Goal: Task Accomplishment & Management: Use online tool/utility

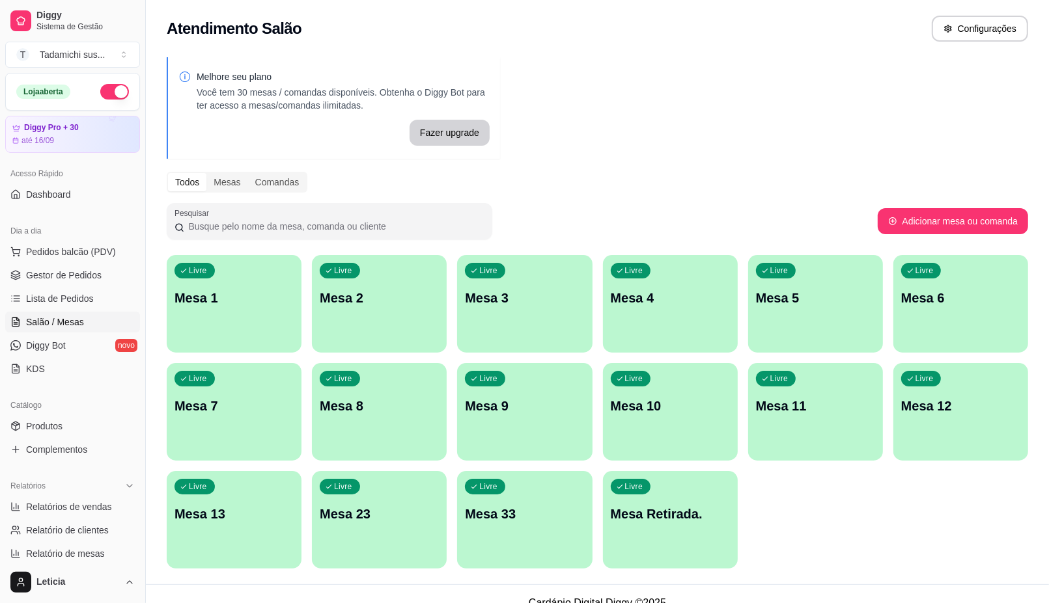
click at [89, 318] on link "Salão / Mesas" at bounding box center [72, 322] width 135 height 21
click at [94, 325] on link "Salão / Mesas" at bounding box center [72, 322] width 135 height 21
click at [94, 264] on ul "Pedidos balcão (PDV) Gestor de Pedidos Lista de Pedidos Salão / Mesas Diggy Bot…" at bounding box center [72, 310] width 135 height 138
click at [94, 275] on span "Gestor de Pedidos" at bounding box center [63, 275] width 75 height 13
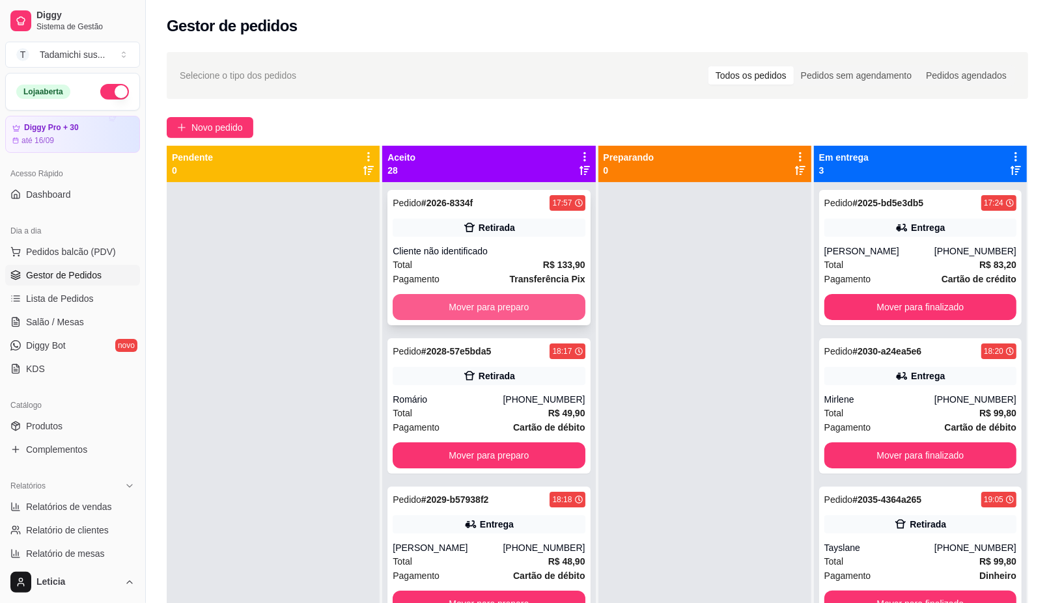
click at [487, 298] on button "Mover para preparo" at bounding box center [488, 307] width 192 height 26
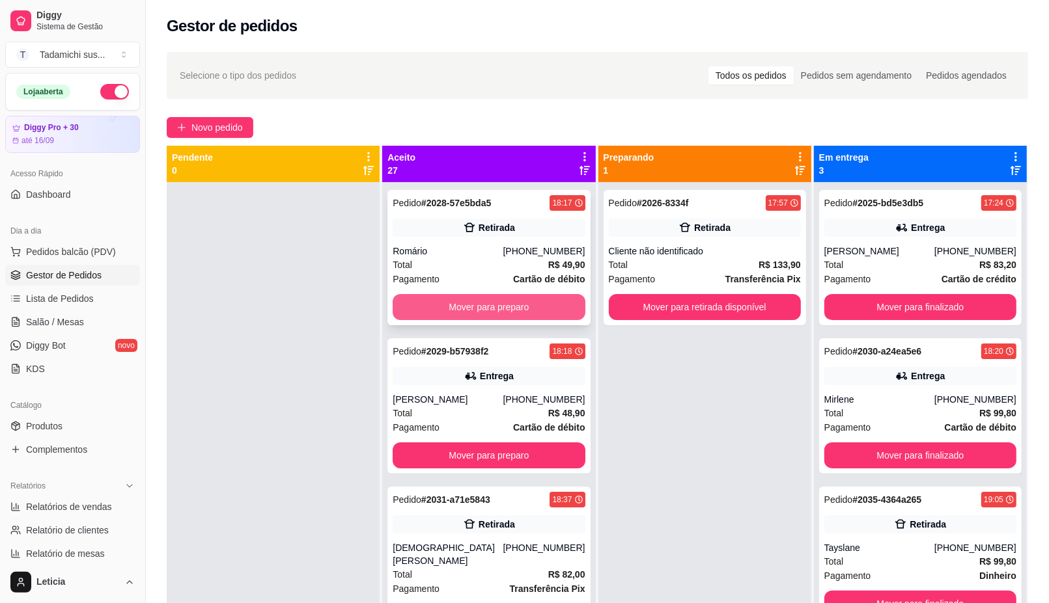
click at [489, 303] on button "Mover para preparo" at bounding box center [488, 307] width 192 height 26
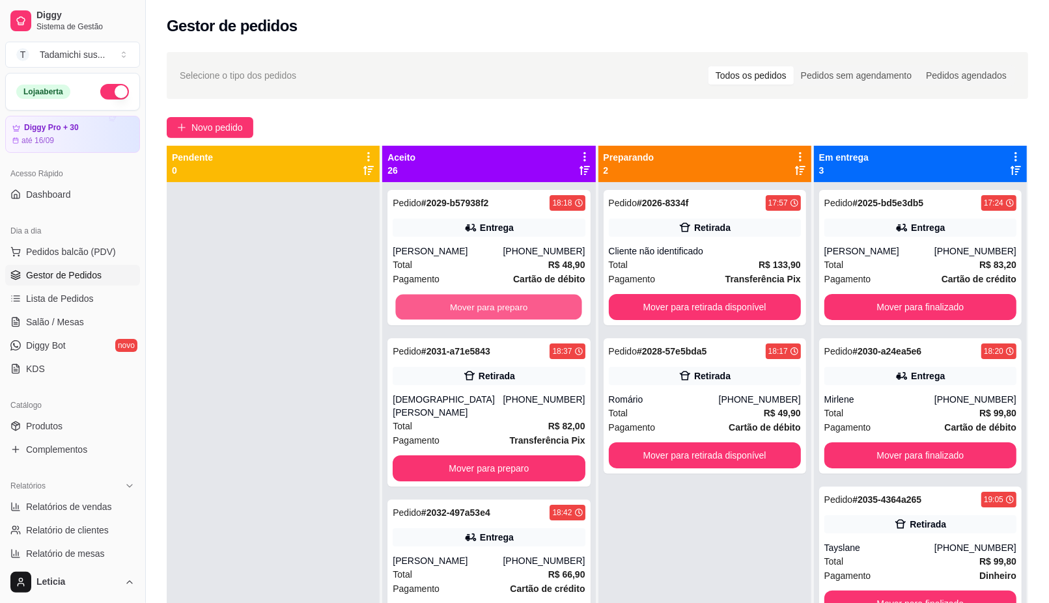
click at [489, 303] on button "Mover para preparo" at bounding box center [489, 307] width 186 height 25
click at [489, 303] on div "Mover para preparo" at bounding box center [488, 307] width 192 height 26
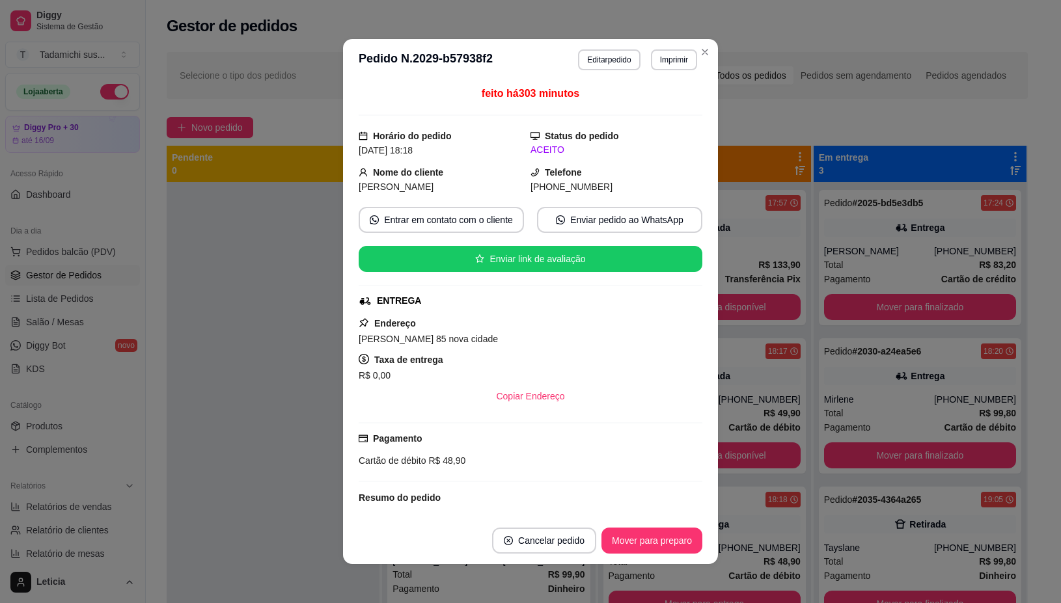
click at [489, 303] on div "ENTREGA" at bounding box center [529, 301] width 341 height 14
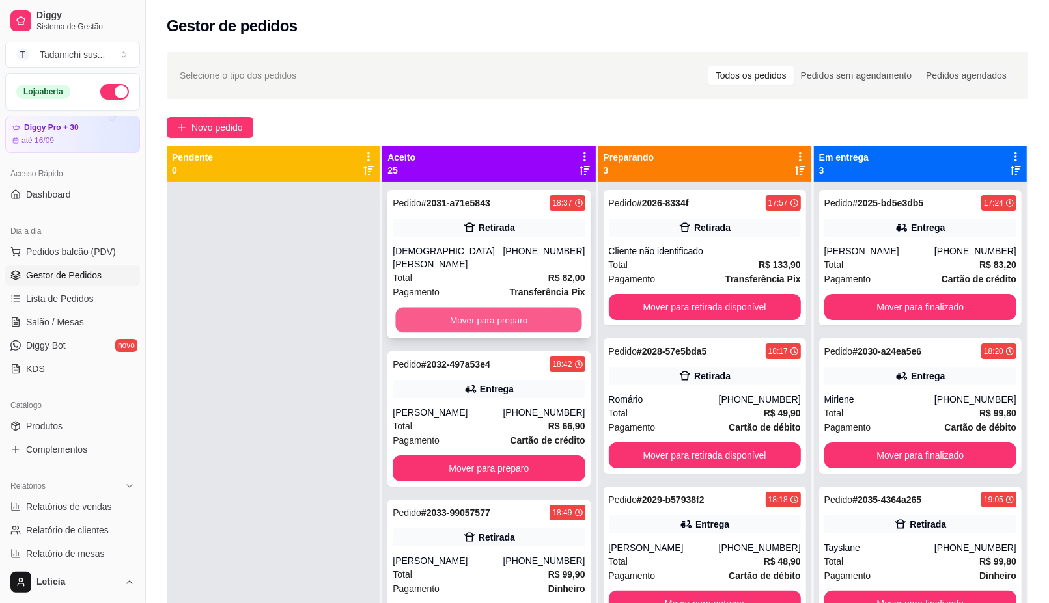
click at [477, 307] on div "Mover para preparo" at bounding box center [488, 320] width 192 height 26
click at [519, 312] on button "Mover para preparo" at bounding box center [489, 320] width 186 height 25
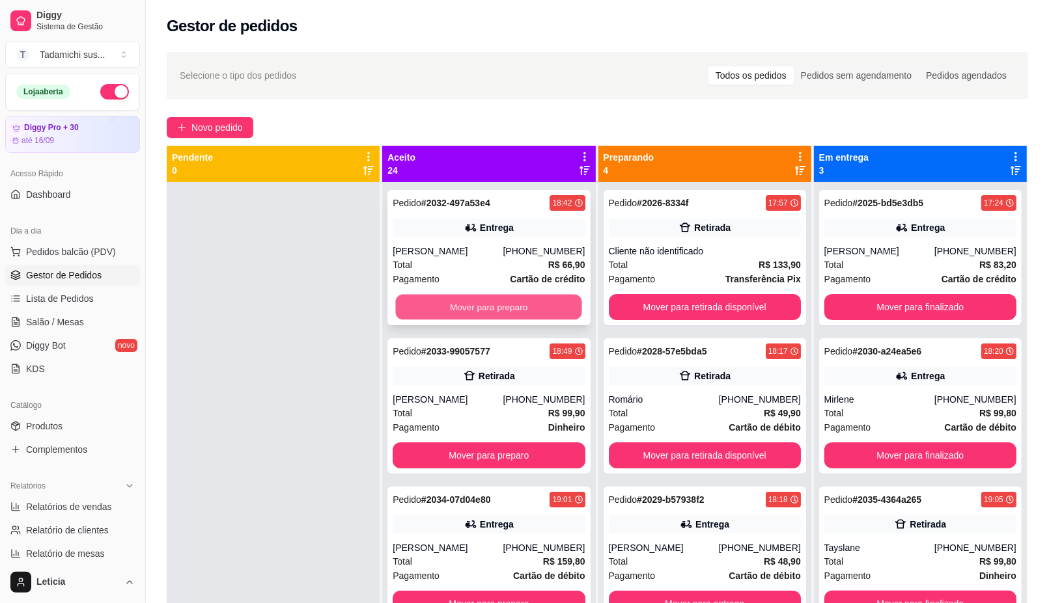
click at [502, 306] on button "Mover para preparo" at bounding box center [489, 307] width 186 height 25
click at [515, 320] on button "Mover para preparo" at bounding box center [489, 307] width 186 height 25
click at [513, 301] on button "Mover para preparo" at bounding box center [489, 307] width 186 height 25
click at [513, 301] on button "Mover para preparo" at bounding box center [488, 307] width 192 height 26
click at [513, 301] on button "Mover para preparo" at bounding box center [489, 307] width 186 height 25
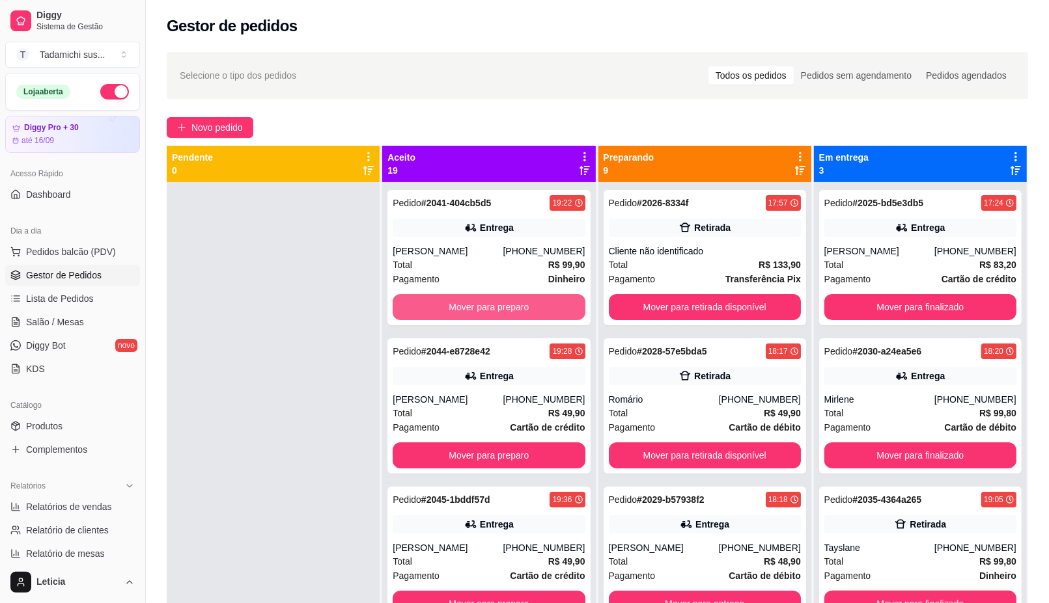
click at [513, 301] on button "Mover para preparo" at bounding box center [488, 307] width 192 height 26
click at [513, 301] on button "Mover para preparo" at bounding box center [489, 307] width 186 height 25
click at [512, 300] on button "Mover para preparo" at bounding box center [488, 307] width 192 height 26
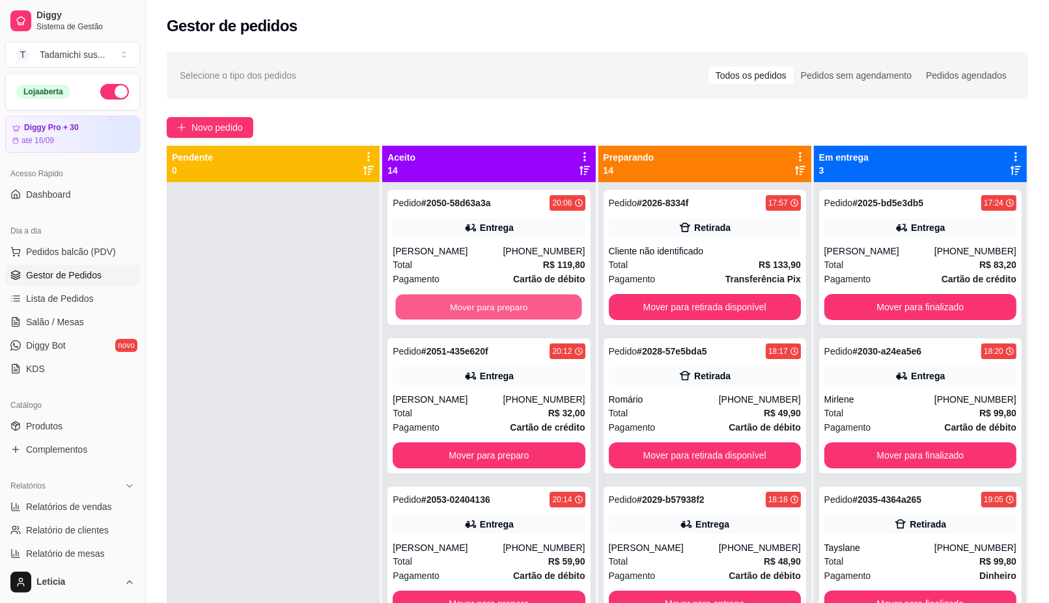
click at [512, 300] on button "Mover para preparo" at bounding box center [489, 307] width 186 height 25
click at [512, 300] on div "Pedido # 2051-435e620f 20:12 Entrega [PERSON_NAME] [PHONE_NUMBER] Total R$ 32,0…" at bounding box center [488, 257] width 202 height 135
click at [509, 317] on button "Mover para preparo" at bounding box center [488, 307] width 192 height 26
click at [512, 304] on button "Mover para preparo" at bounding box center [488, 307] width 192 height 26
click at [512, 304] on button "Mover para preparo" at bounding box center [489, 307] width 186 height 25
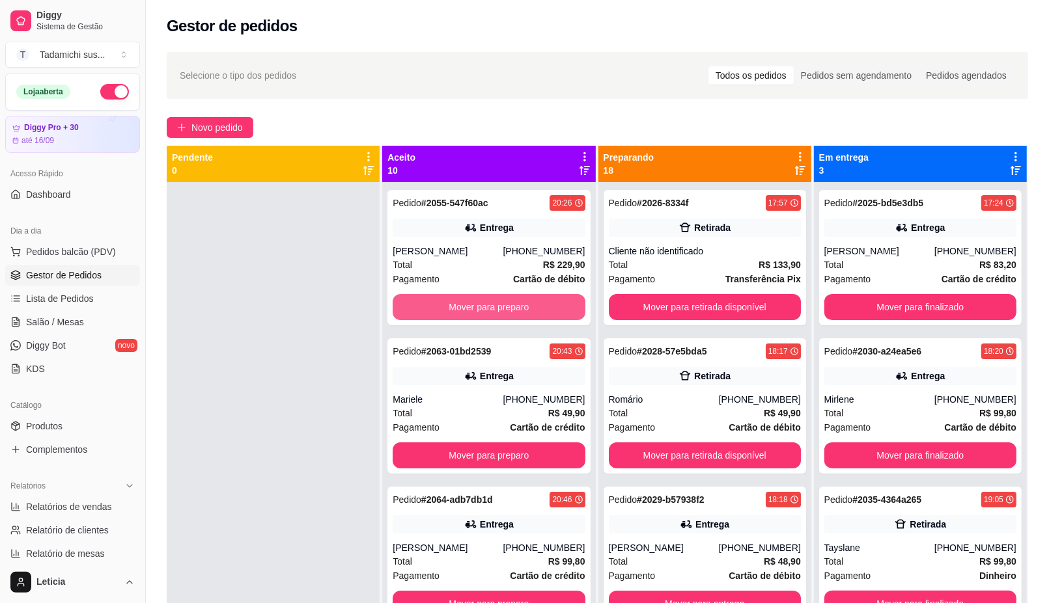
click at [512, 304] on button "Mover para preparo" at bounding box center [488, 307] width 192 height 26
click at [512, 304] on button "Mover para preparo" at bounding box center [489, 307] width 186 height 25
click at [512, 304] on button "Mover para preparo" at bounding box center [488, 307] width 192 height 26
click at [512, 304] on button "Mover para preparo" at bounding box center [489, 307] width 186 height 25
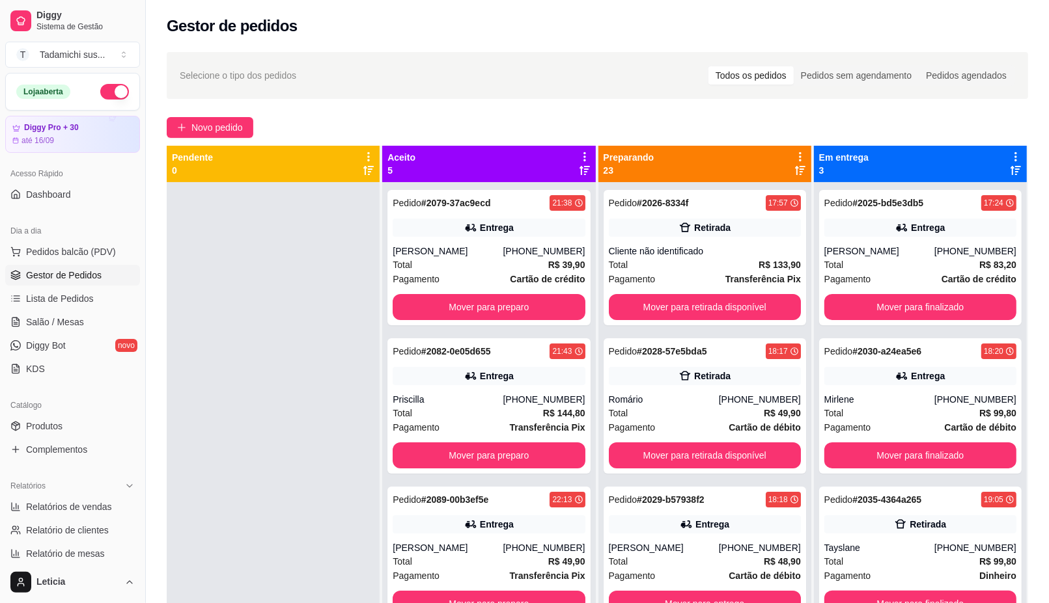
click at [512, 304] on button "Mover para preparo" at bounding box center [488, 307] width 192 height 26
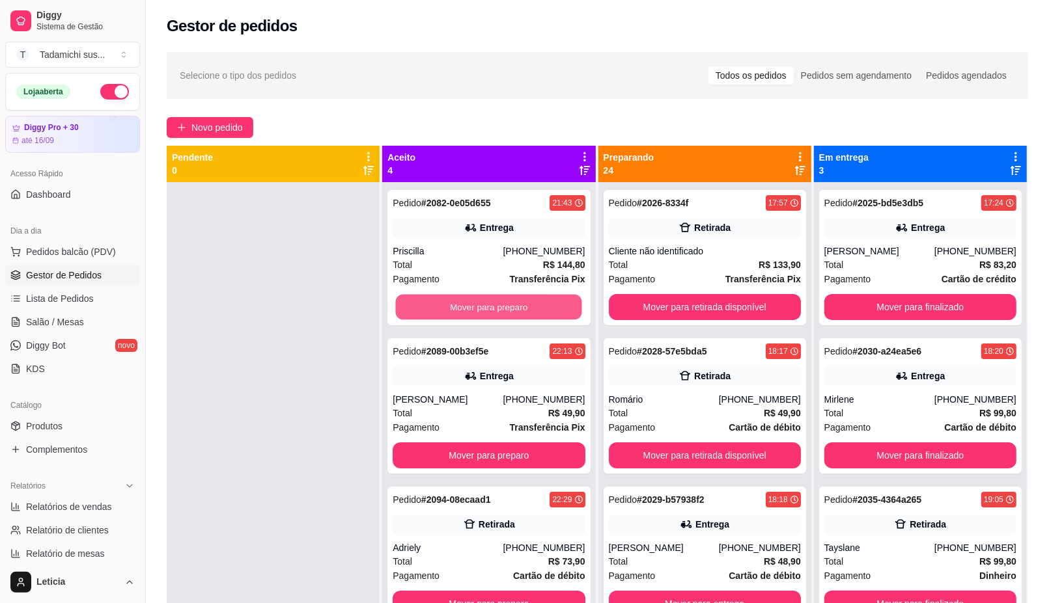
click at [512, 304] on button "Mover para preparo" at bounding box center [489, 307] width 186 height 25
click at [512, 304] on button "Mover para preparo" at bounding box center [488, 307] width 192 height 26
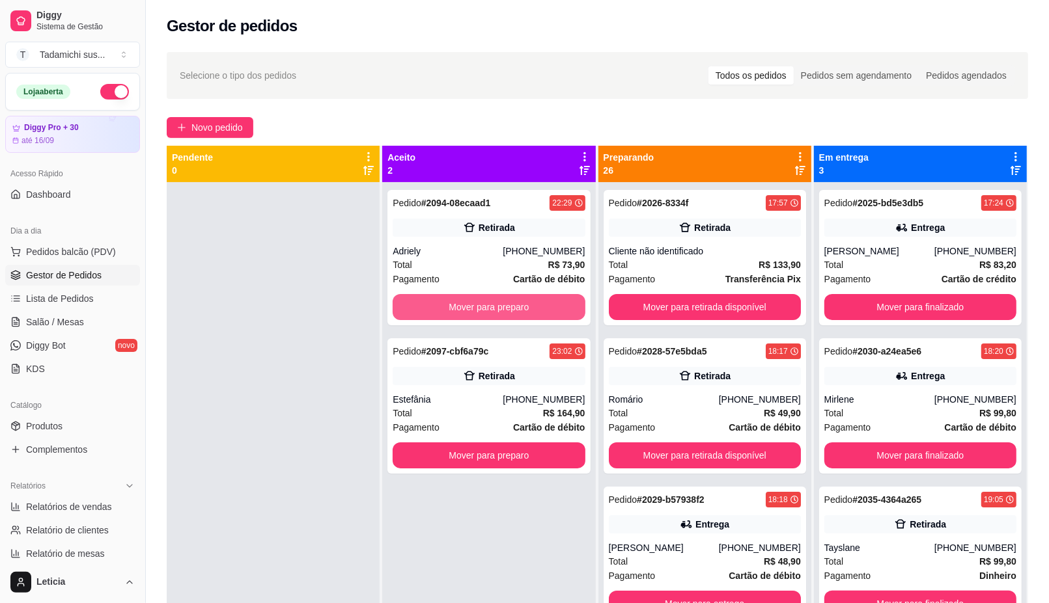
click at [512, 304] on button "Mover para preparo" at bounding box center [488, 307] width 192 height 26
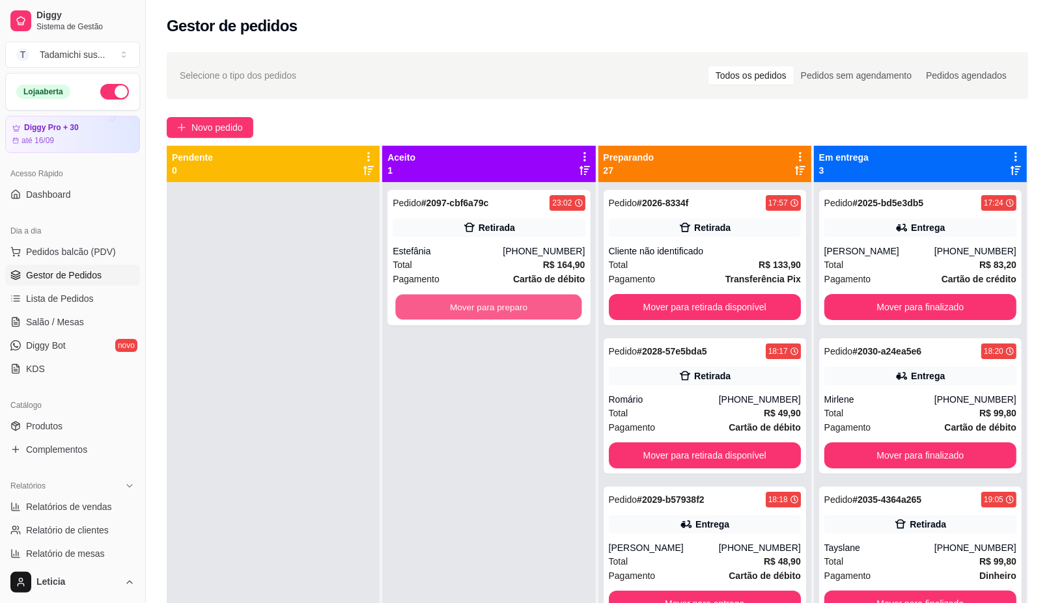
click at [512, 304] on button "Mover para preparo" at bounding box center [489, 307] width 186 height 25
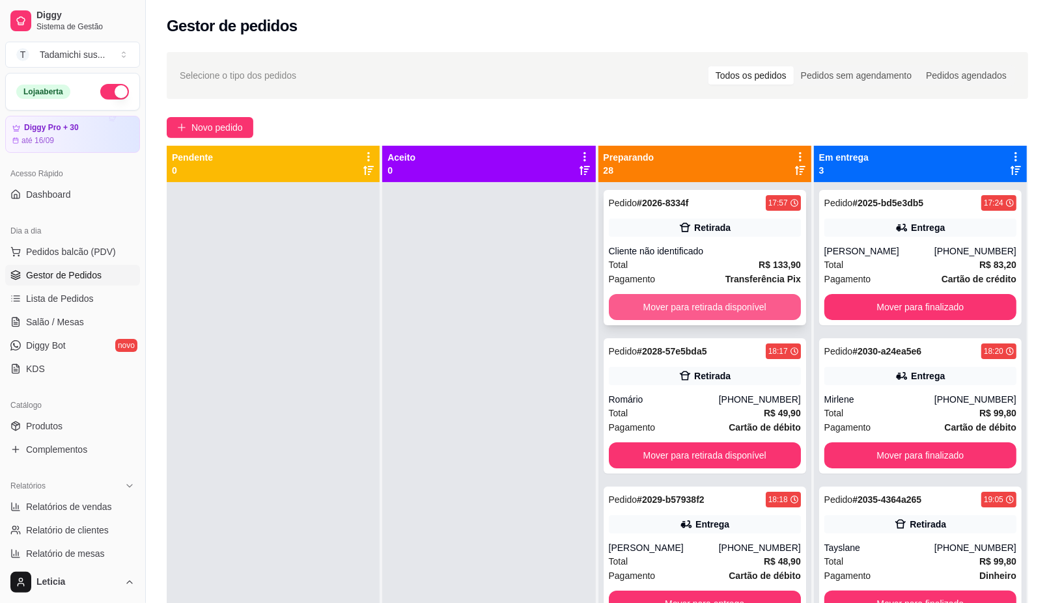
click at [665, 313] on button "Mover para retirada disponível" at bounding box center [705, 307] width 192 height 26
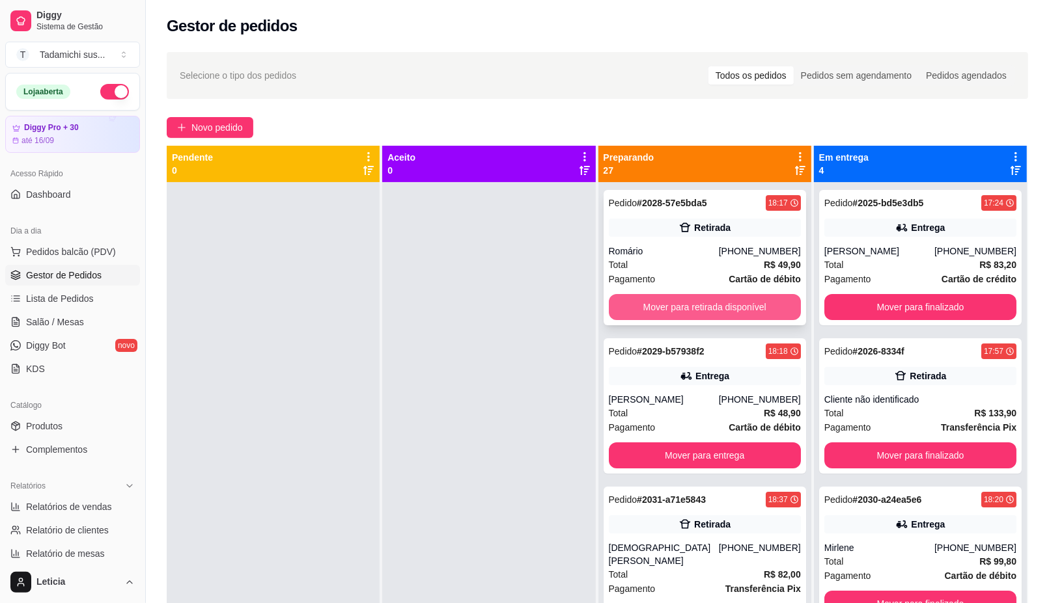
click at [669, 307] on button "Mover para retirada disponível" at bounding box center [705, 307] width 192 height 26
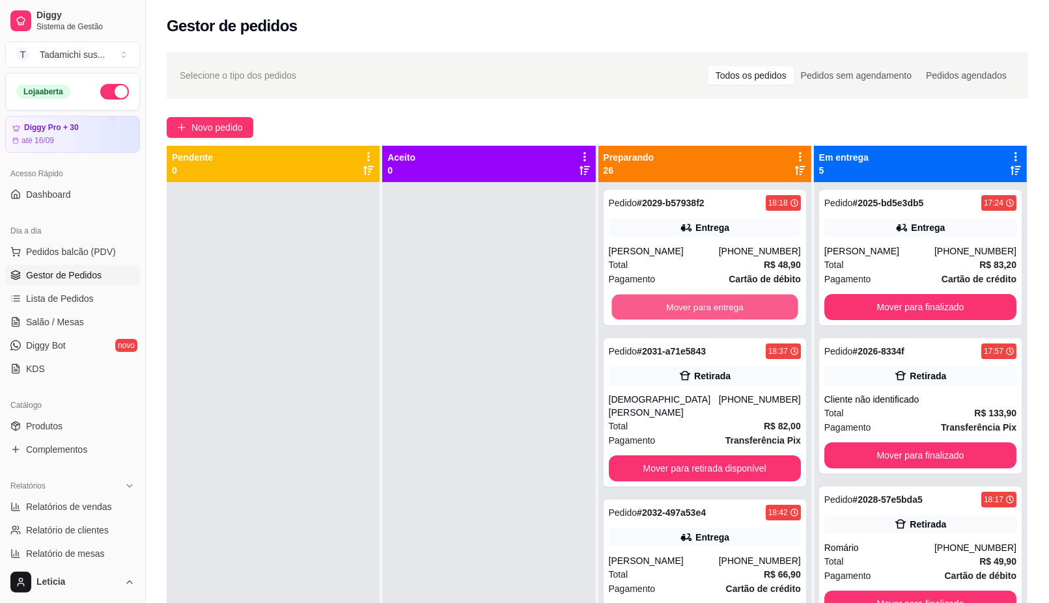
click at [669, 307] on button "Mover para entrega" at bounding box center [704, 307] width 186 height 25
click at [669, 456] on div "Mover para retirada disponível" at bounding box center [705, 469] width 192 height 26
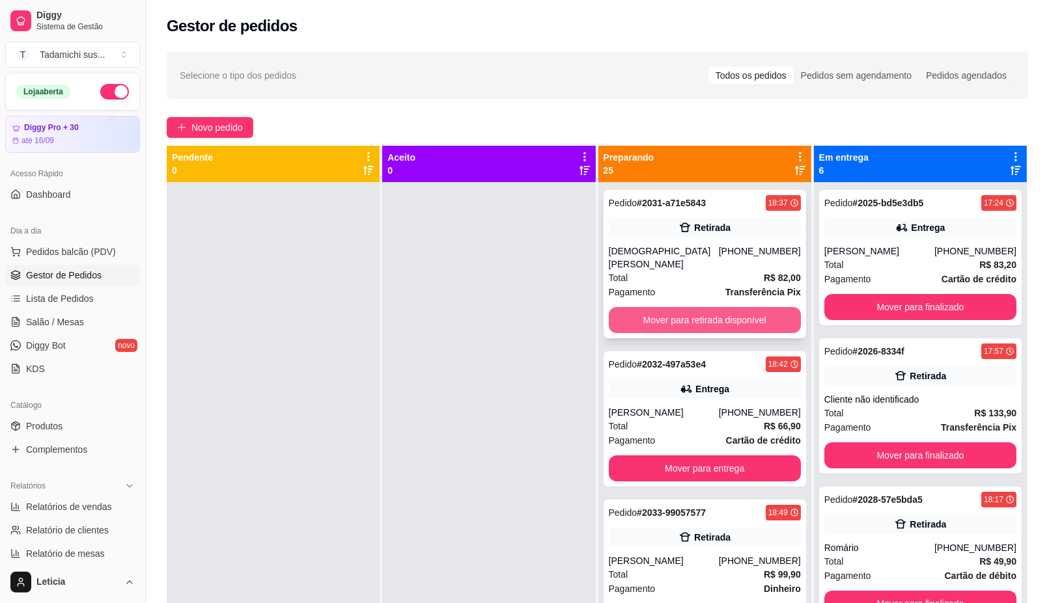
click at [714, 317] on button "Mover para retirada disponível" at bounding box center [705, 320] width 192 height 26
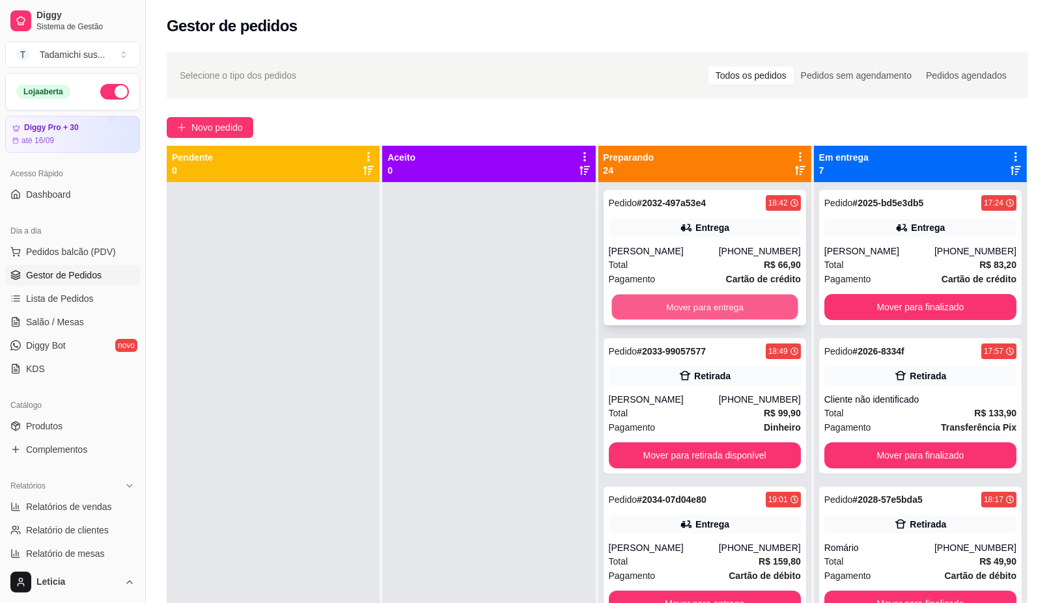
click at [711, 310] on button "Mover para entrega" at bounding box center [704, 307] width 186 height 25
click at [711, 309] on button "Mover para retirada disponível" at bounding box center [704, 307] width 186 height 25
click at [711, 309] on button "Mover para entrega" at bounding box center [704, 307] width 186 height 25
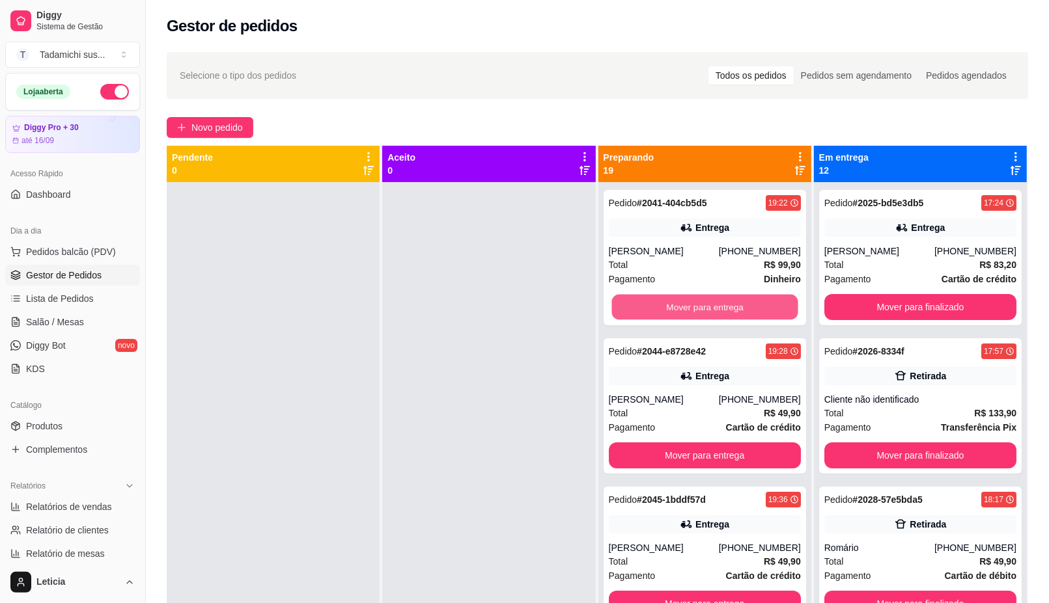
click at [711, 309] on button "Mover para entrega" at bounding box center [704, 307] width 186 height 25
click at [711, 309] on button "Mover para entrega" at bounding box center [705, 307] width 192 height 26
click at [711, 309] on button "Mover para entrega" at bounding box center [704, 307] width 186 height 25
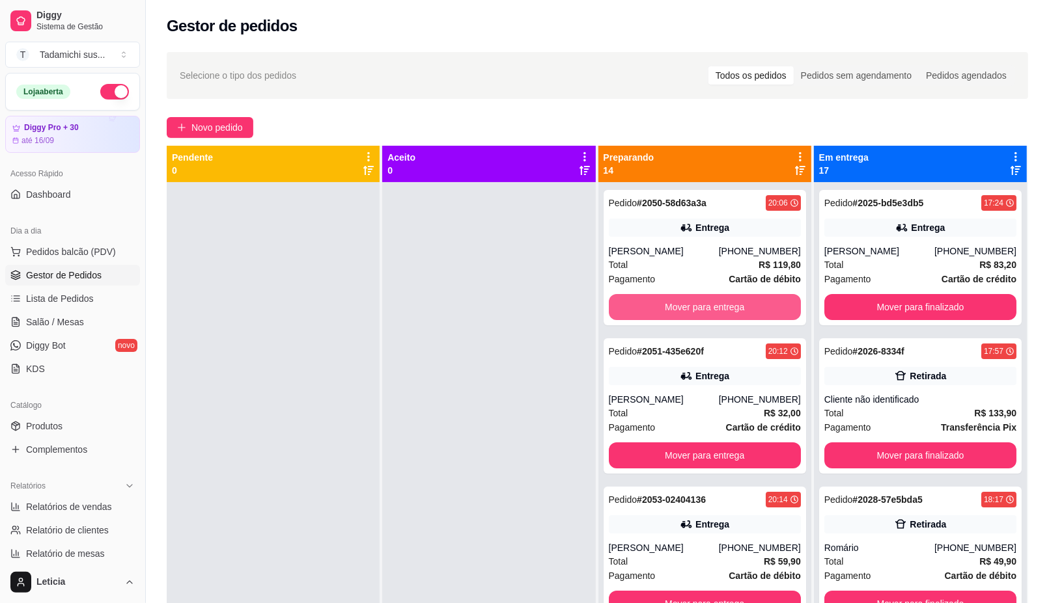
click at [711, 309] on button "Mover para entrega" at bounding box center [705, 307] width 192 height 26
click at [711, 309] on button "Mover para entrega" at bounding box center [704, 307] width 186 height 25
click at [711, 309] on button "Mover para entrega" at bounding box center [705, 307] width 192 height 26
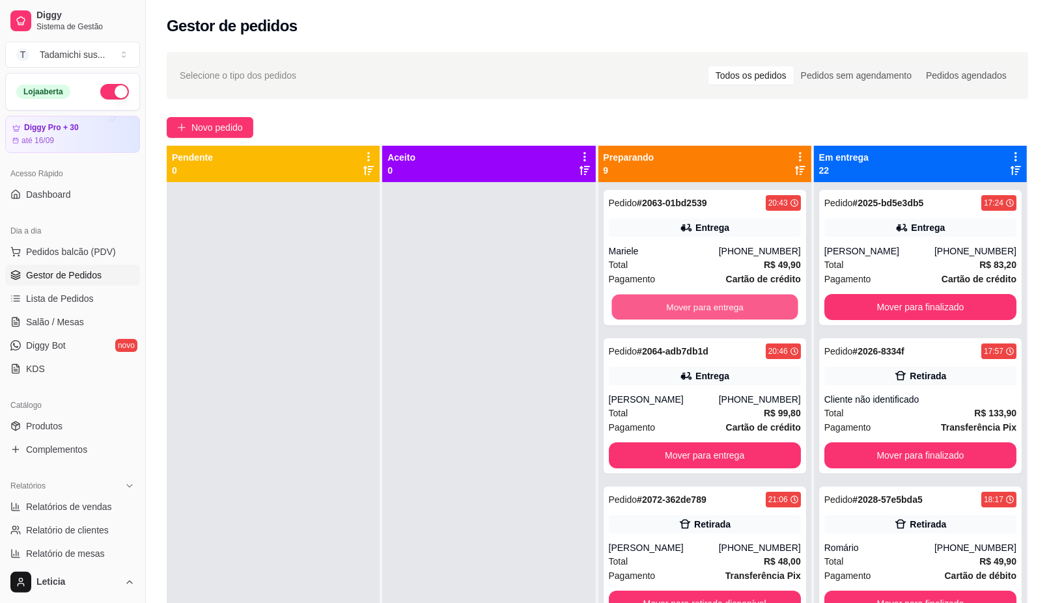
click at [711, 309] on button "Mover para entrega" at bounding box center [704, 307] width 186 height 25
click at [711, 309] on button "Mover para entrega" at bounding box center [705, 307] width 192 height 26
click at [711, 309] on button "Mover para retirada disponível" at bounding box center [704, 307] width 186 height 25
click at [711, 309] on button "Mover para entrega" at bounding box center [704, 307] width 186 height 25
click at [711, 309] on button "Mover para entrega" at bounding box center [705, 307] width 192 height 26
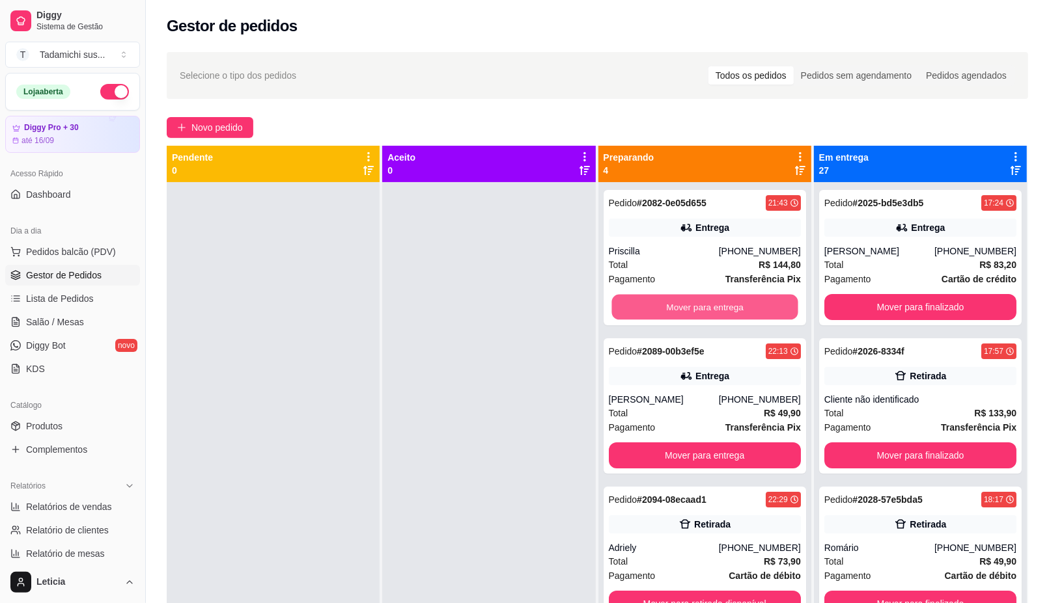
click at [711, 309] on button "Mover para entrega" at bounding box center [704, 307] width 186 height 25
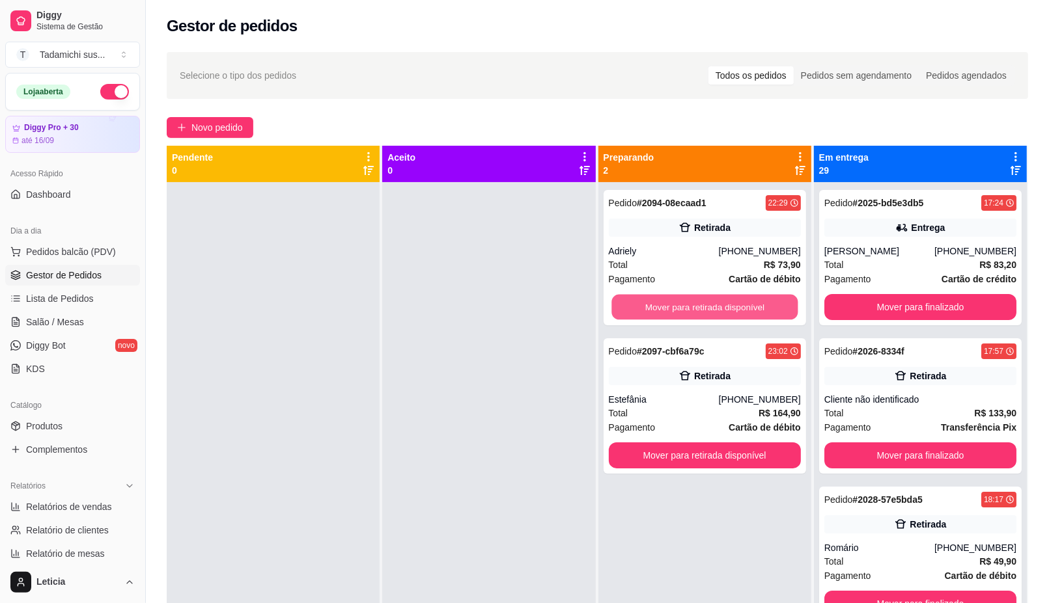
click at [711, 309] on button "Mover para retirada disponível" at bounding box center [704, 307] width 186 height 25
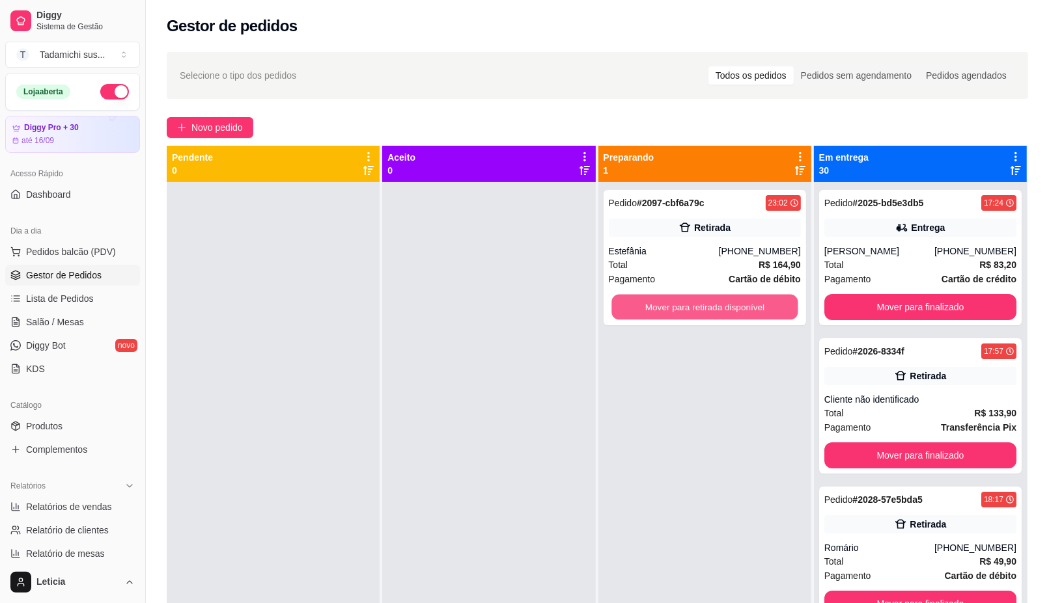
click at [711, 309] on button "Mover para retirada disponível" at bounding box center [704, 307] width 186 height 25
